Goal: Ask a question

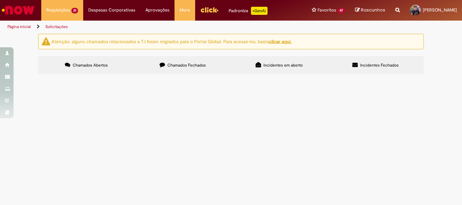
click at [210, 11] on img "Menu Cabeçalho" at bounding box center [209, 10] width 18 height 10
click at [0, 0] on span "Estorno Lançamento" at bounding box center [0, 0] width 0 height 0
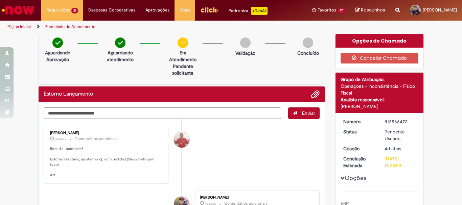
click at [84, 112] on textarea "Digite sua mensagem aqui..." at bounding box center [162, 112] width 237 height 11
type textarea "**********"
click at [304, 110] on span "Enviar" at bounding box center [308, 113] width 13 height 6
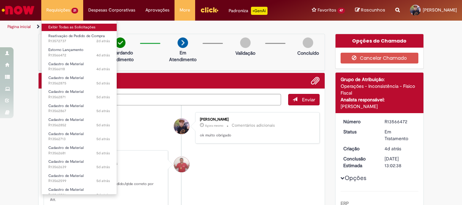
click at [56, 29] on link "Exibir Todas as Solicitações" at bounding box center [79, 27] width 75 height 7
click at [63, 27] on link "Exibir Todas as Solicitações" at bounding box center [79, 27] width 75 height 7
